Goal: Find specific page/section: Find specific page/section

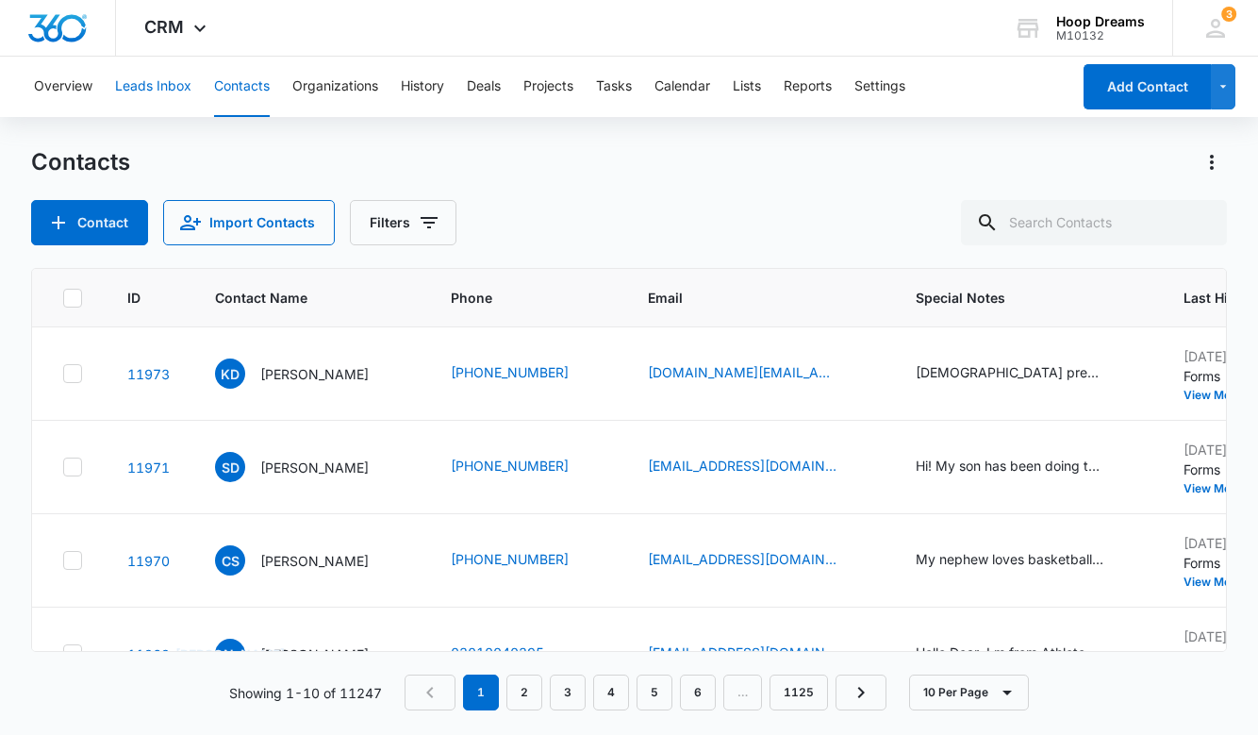
click at [144, 94] on button "Leads Inbox" at bounding box center [153, 87] width 76 height 60
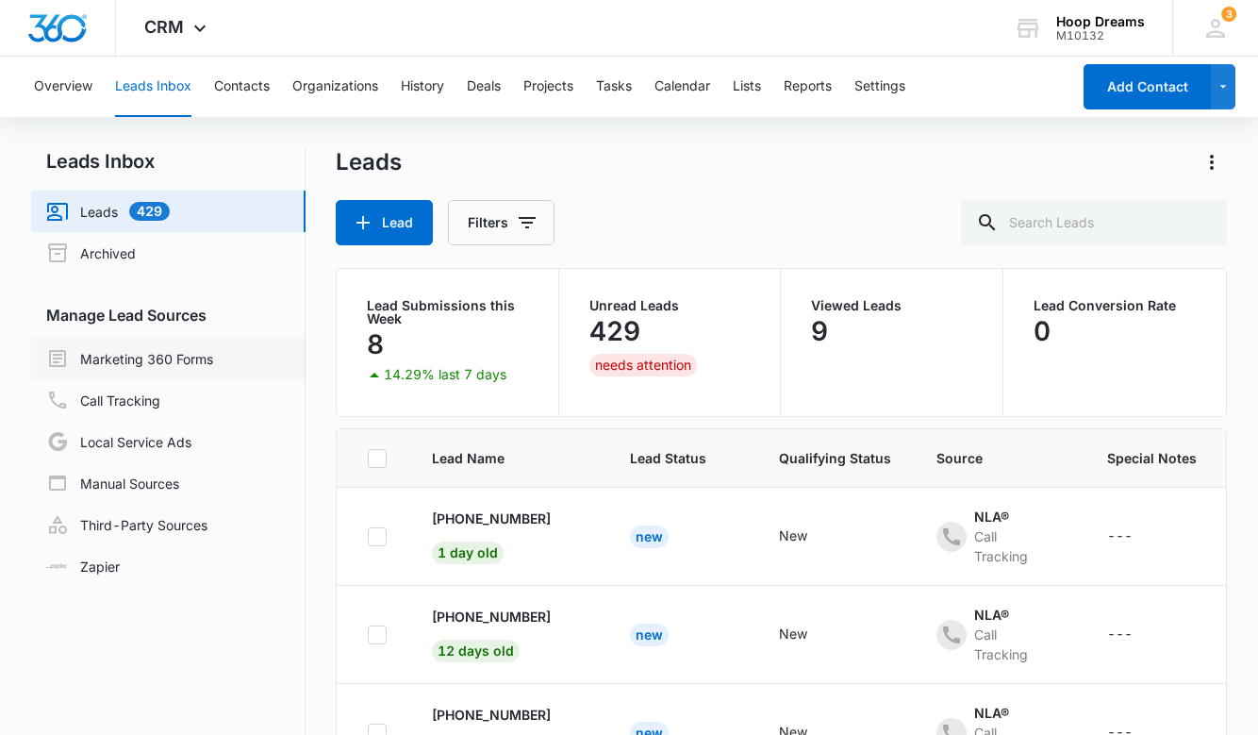
click at [125, 352] on link "Marketing 360 Forms" at bounding box center [129, 358] width 167 height 23
